Goal: Task Accomplishment & Management: Manage account settings

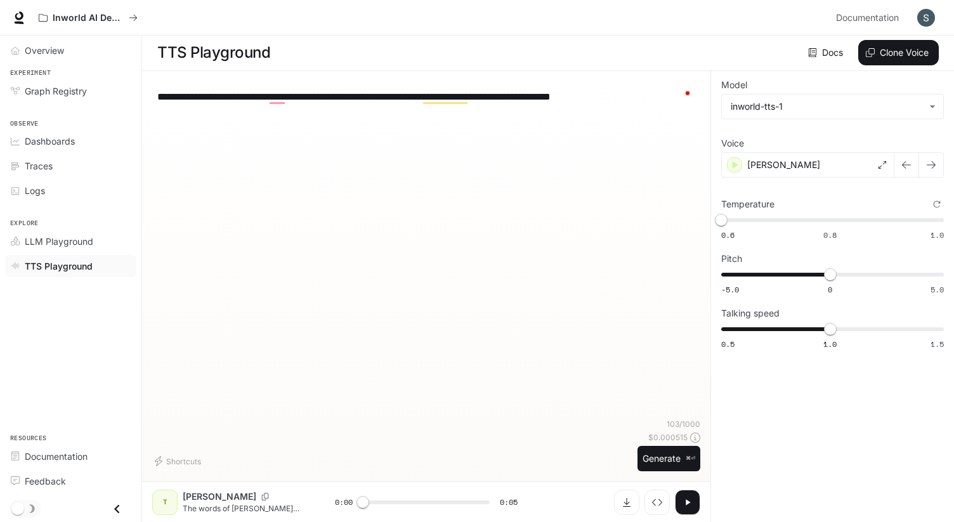
click at [678, 498] on button "button" at bounding box center [687, 502] width 25 height 25
click at [687, 504] on icon "button" at bounding box center [687, 502] width 5 height 6
type input "***"
click at [922, 21] on img "button" at bounding box center [926, 18] width 18 height 18
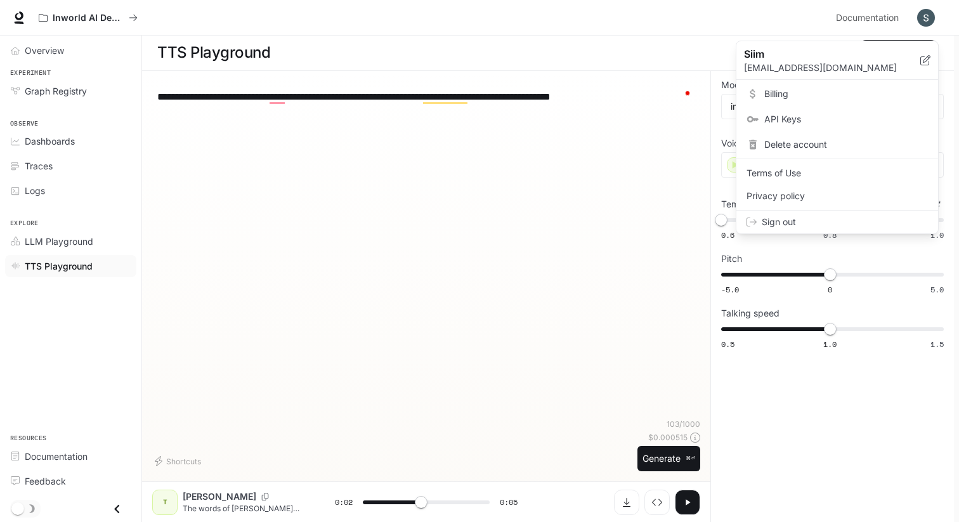
click at [470, 195] on div at bounding box center [479, 261] width 959 height 522
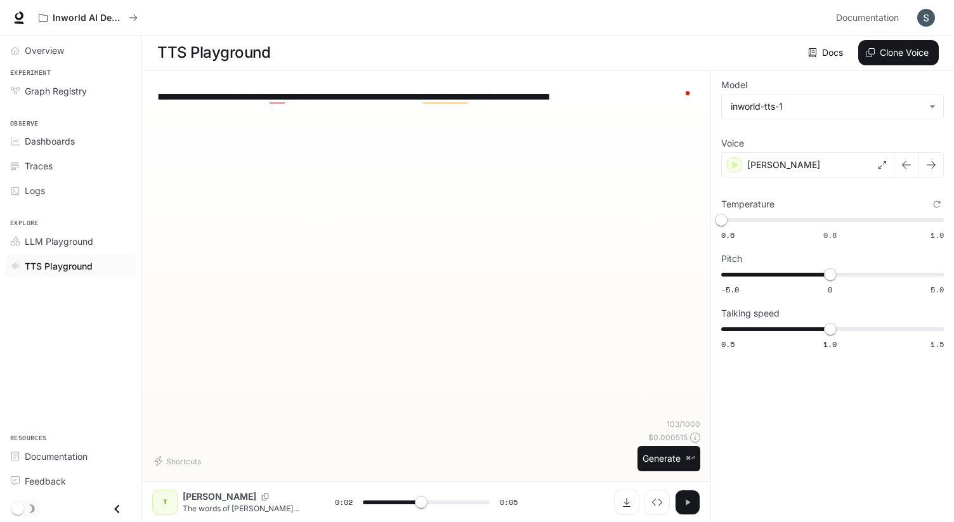
click at [693, 504] on button "button" at bounding box center [687, 502] width 25 height 25
click at [691, 507] on icon "button" at bounding box center [688, 502] width 10 height 10
click at [690, 507] on icon "button" at bounding box center [688, 502] width 10 height 10
type input "***"
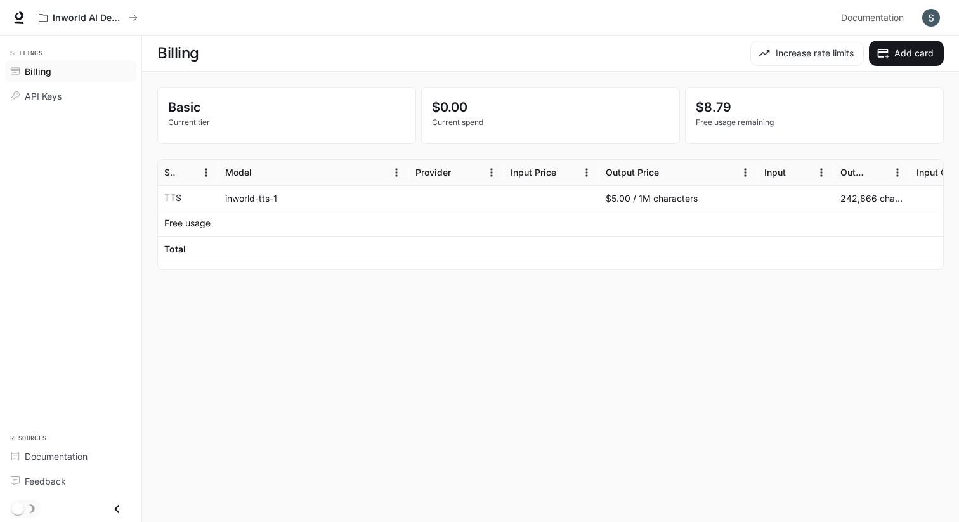
drag, startPoint x: 435, startPoint y: 335, endPoint x: 329, endPoint y: 297, distance: 113.2
drag, startPoint x: 329, startPoint y: 297, endPoint x: 244, endPoint y: 280, distance: 86.6
click at [221, 274] on div "Basic Current tier $0.00 Current spend $8.79 Free usage remaining Service Model…" at bounding box center [550, 178] width 817 height 213
drag, startPoint x: 568, startPoint y: 381, endPoint x: 435, endPoint y: 334, distance: 141.3
click at [411, 329] on main "Billing Increase rate limits Add card Basic Current tier $0.00 Current spend $8…" at bounding box center [550, 279] width 817 height 487
